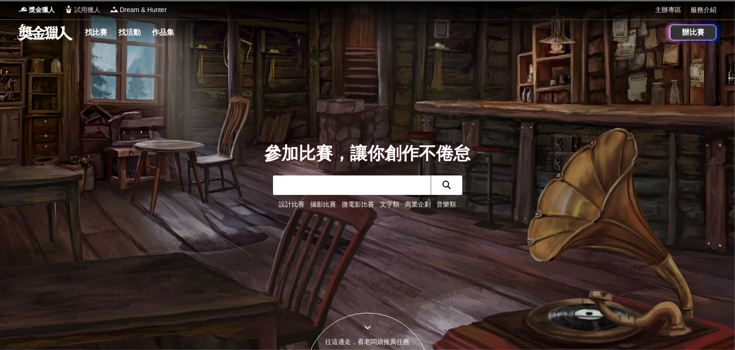
click at [79, 6] on span "試用獵人" at bounding box center [87, 10] width 26 height 10
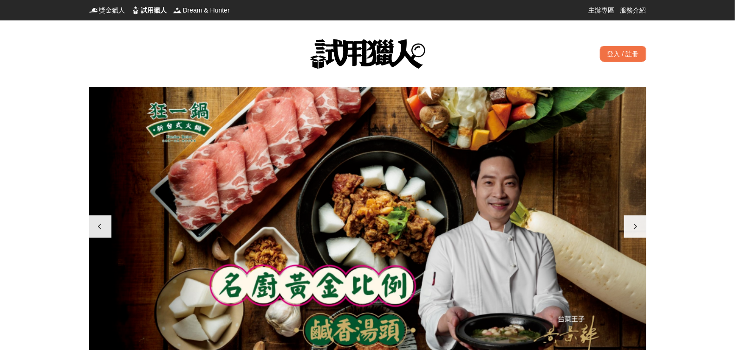
click at [385, 156] on div at bounding box center [367, 226] width 557 height 279
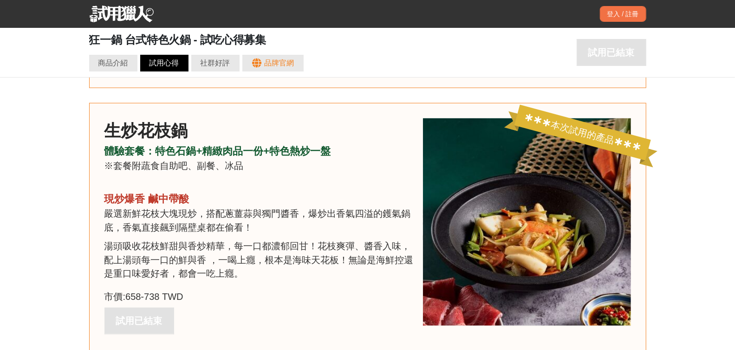
scroll to position [0, 409]
click at [177, 63] on div "試用心得" at bounding box center [165, 63] width 30 height 11
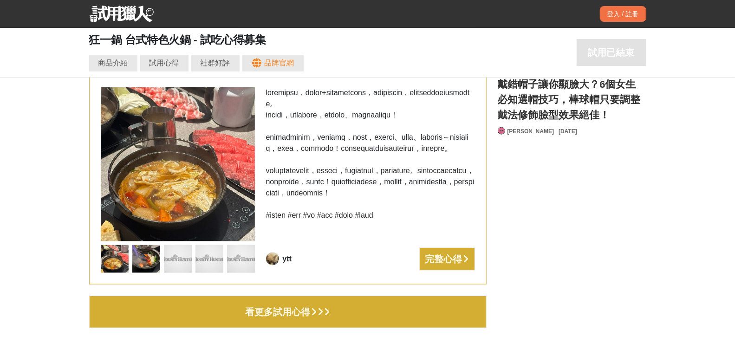
scroll to position [2979, 0]
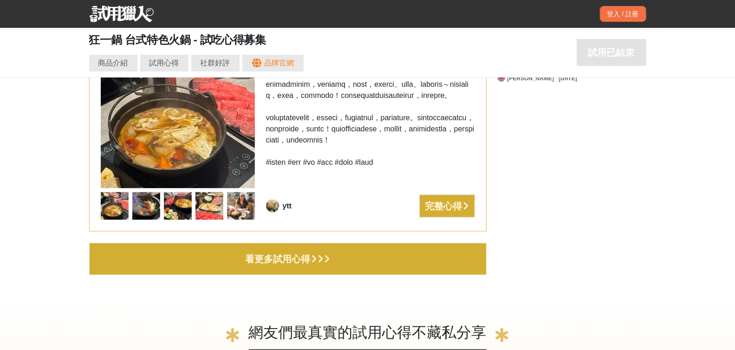
click at [374, 259] on button "看更多試用心得" at bounding box center [287, 259] width 397 height 33
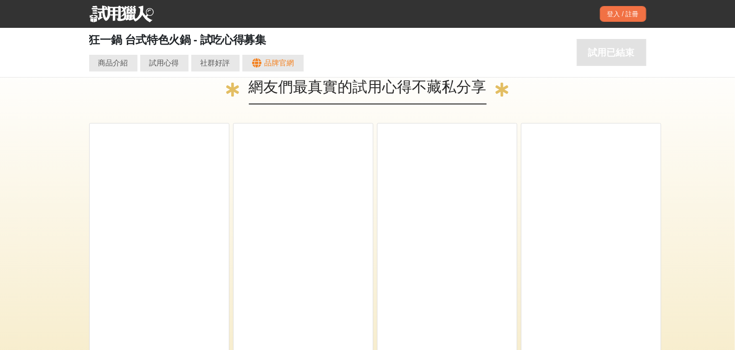
scroll to position [0, 0]
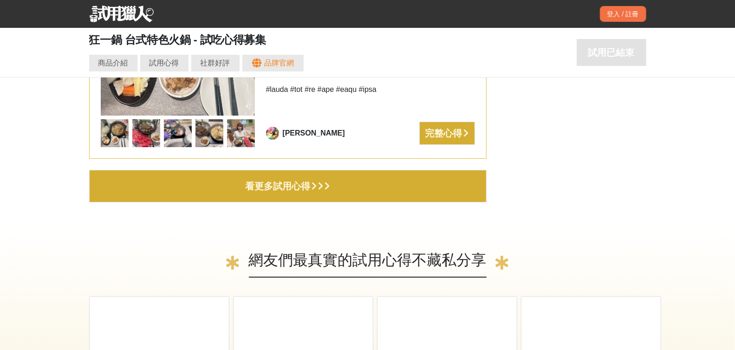
click at [371, 192] on button "看更多試用心得" at bounding box center [287, 186] width 397 height 33
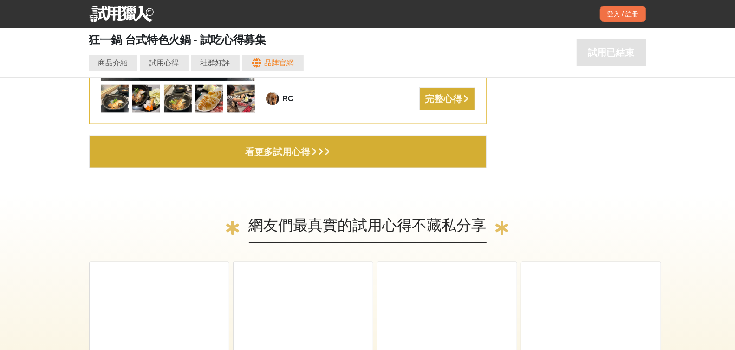
click at [461, 152] on button "看更多試用心得" at bounding box center [287, 152] width 397 height 33
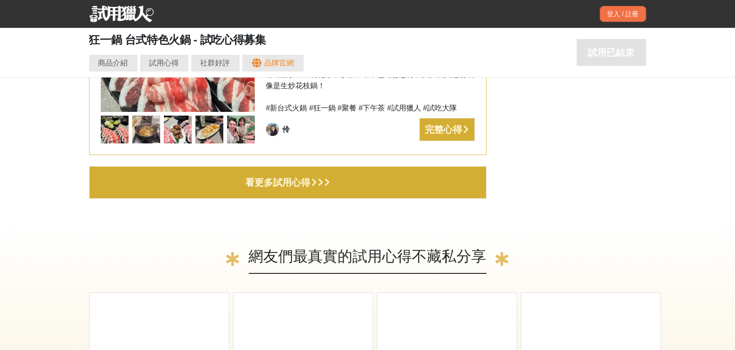
click at [380, 184] on button "看更多試用心得" at bounding box center [287, 182] width 397 height 33
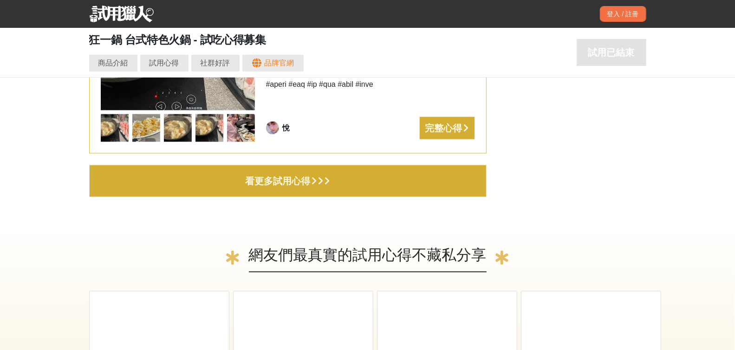
click at [384, 182] on button "看更多試用心得" at bounding box center [287, 181] width 397 height 33
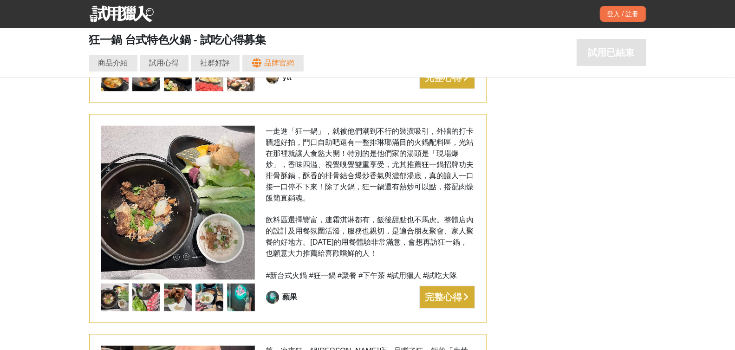
click at [245, 293] on img at bounding box center [241, 298] width 28 height 28
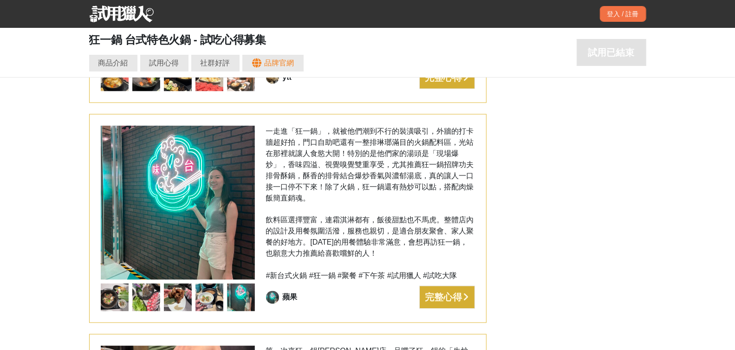
click at [121, 290] on img at bounding box center [115, 298] width 28 height 28
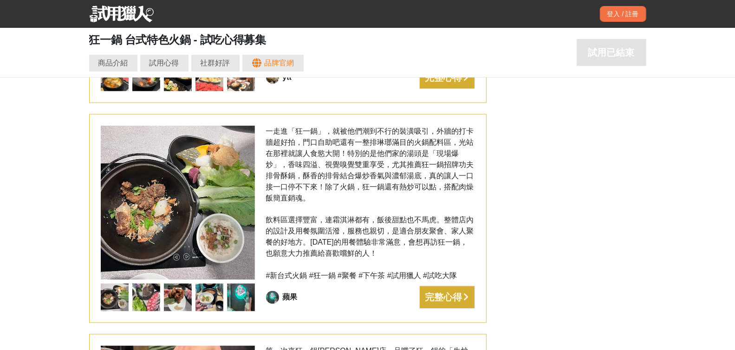
click at [245, 288] on img at bounding box center [241, 298] width 28 height 28
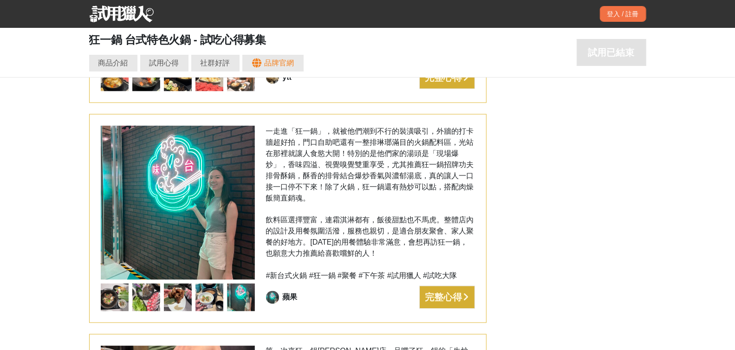
scroll to position [0, 1114]
